Goal: Task Accomplishment & Management: Complete application form

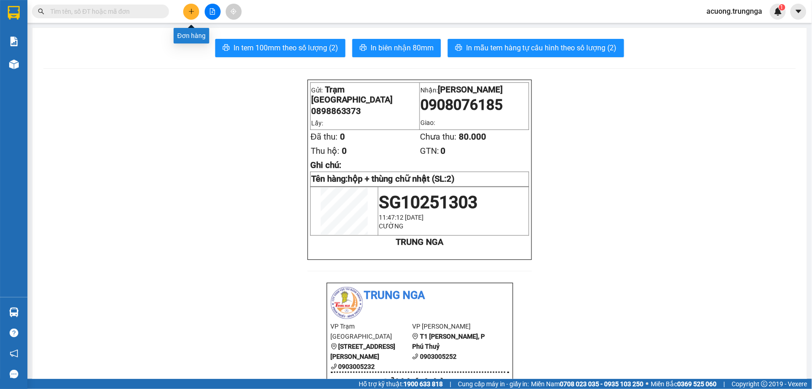
click at [190, 7] on button at bounding box center [191, 12] width 16 height 16
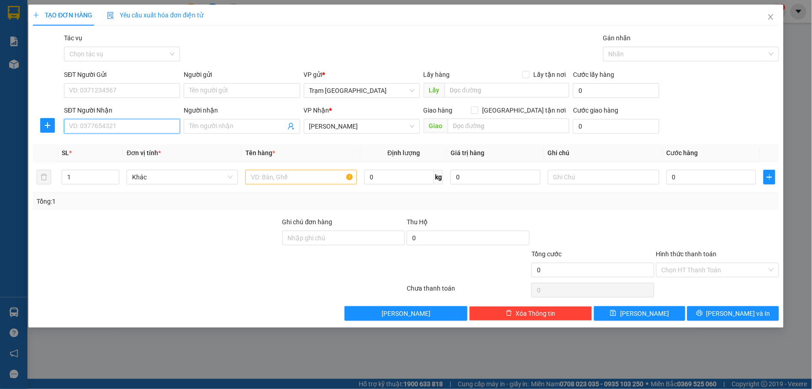
click at [121, 122] on input "SĐT Người Nhận" at bounding box center [122, 126] width 116 height 15
type input "0765591602"
click at [117, 147] on div "0765591602 - Eden" at bounding box center [121, 144] width 105 height 10
type input "Eden"
type input "30.000"
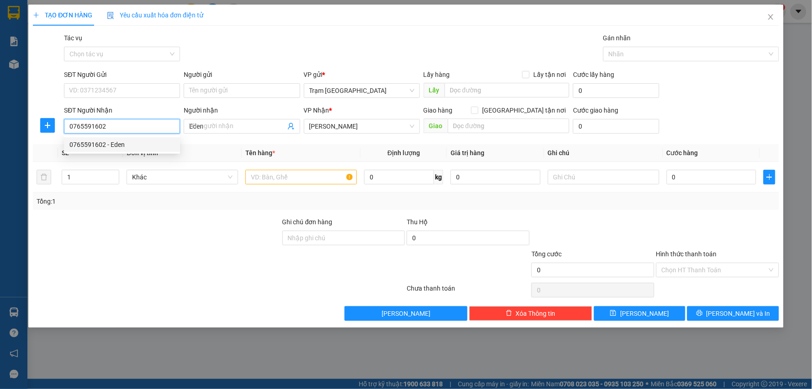
type input "30.000"
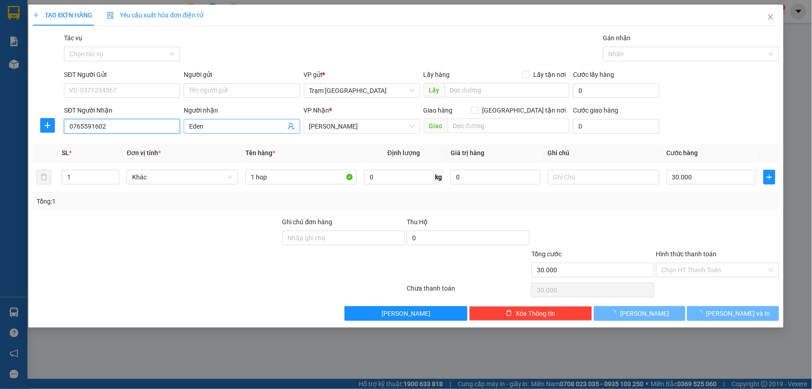
type input "0765591602"
click at [217, 123] on input "Eden" at bounding box center [237, 126] width 96 height 10
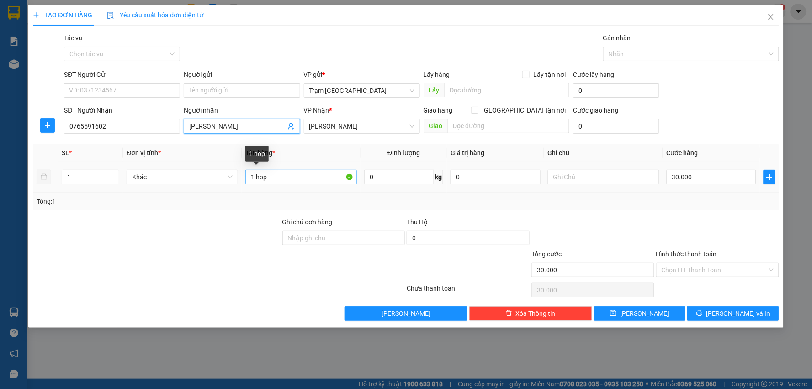
type input "[PERSON_NAME]"
drag, startPoint x: 285, startPoint y: 181, endPoint x: 132, endPoint y: 185, distance: 153.2
click at [134, 185] on tr "1 Khác 1 hop 0 kg 0 30.000" at bounding box center [406, 177] width 746 height 31
type input "h"
type input "hộp (nhỏ)"
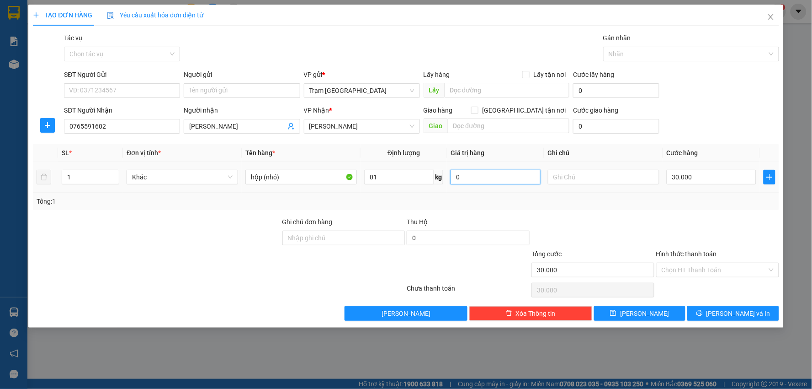
type input "1"
click at [734, 308] on span "Lưu và In" at bounding box center [739, 313] width 64 height 10
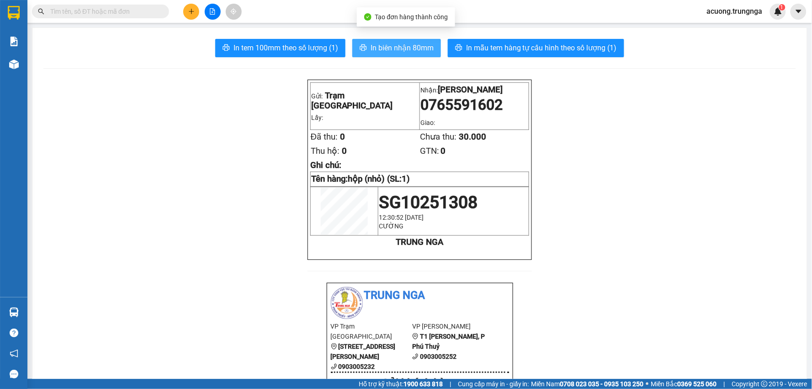
click at [405, 48] on span "In biên nhận 80mm" at bounding box center [402, 47] width 63 height 11
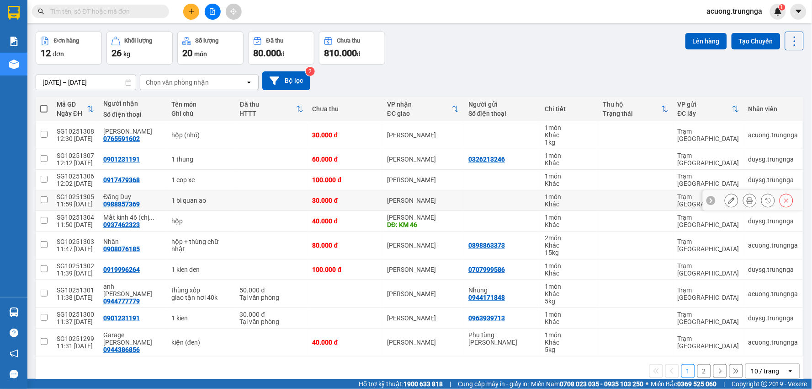
scroll to position [48, 0]
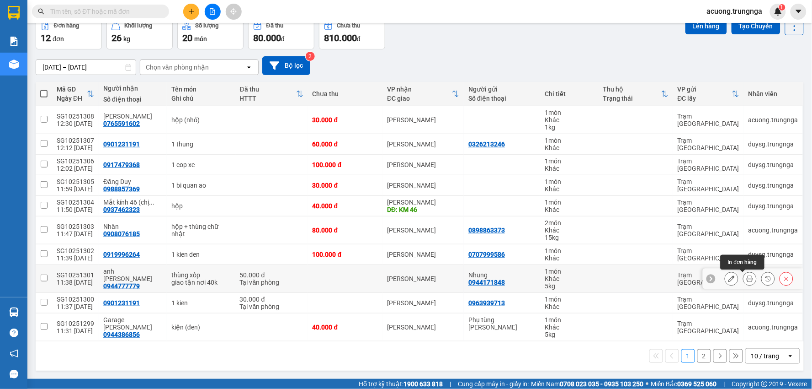
click at [747, 279] on icon at bounding box center [750, 278] width 6 height 6
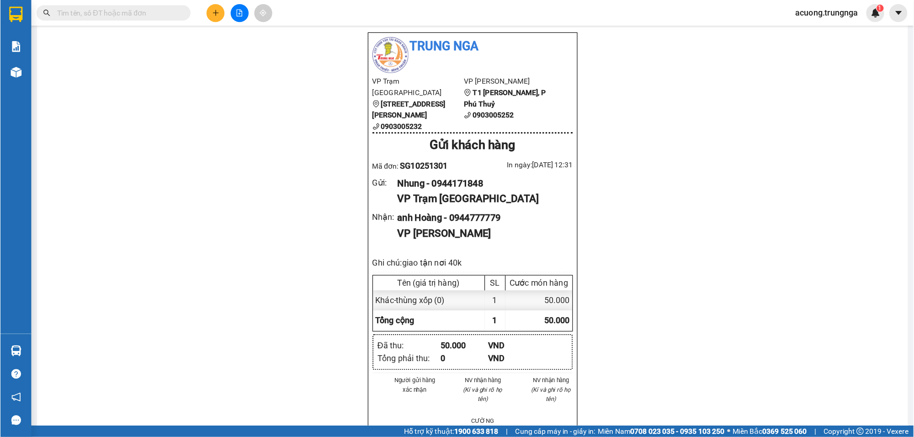
scroll to position [254, 0]
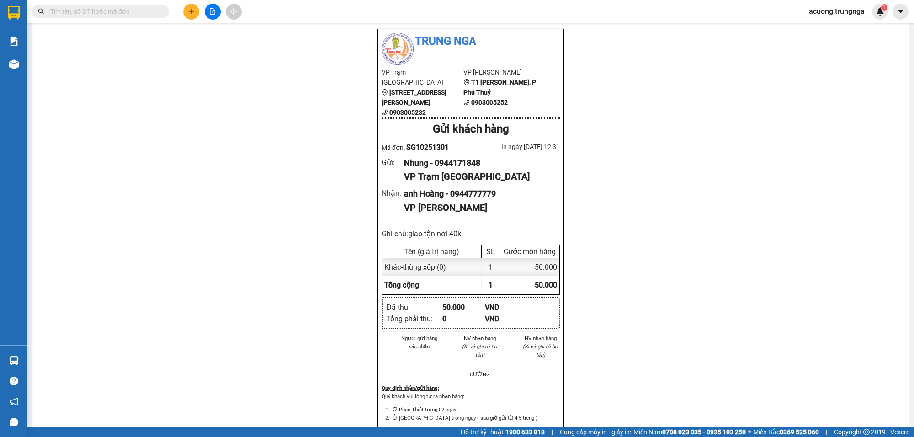
click at [673, 147] on div "Gửi: Trạm [GEOGRAPHIC_DATA] 0944171848 Lấy: Nhận: Phan Thiết 0944777779 Giao: Đ…" at bounding box center [470, 258] width 855 height 865
